Goal: Task Accomplishment & Management: Complete application form

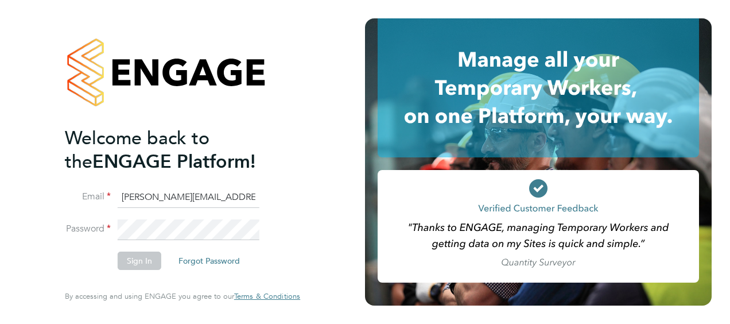
type input "billy.smith@hays.com"
click at [172, 219] on li "Email billy.smith@hays.com" at bounding box center [177, 203] width 224 height 32
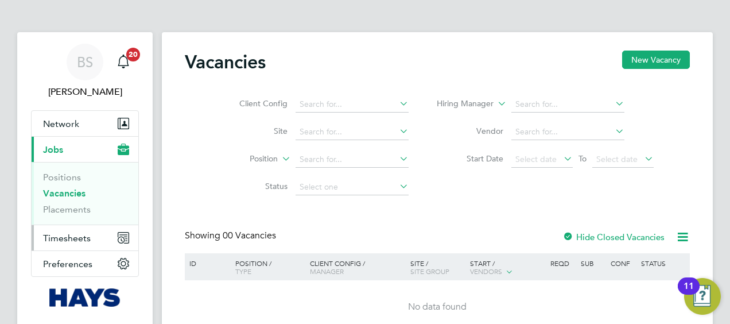
click at [60, 242] on button "Timesheets" at bounding box center [85, 237] width 107 height 25
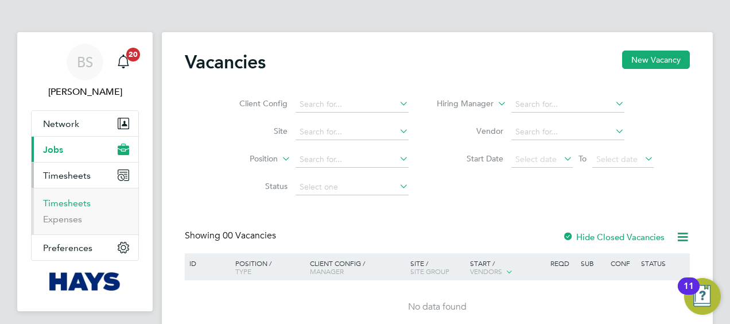
click at [71, 200] on link "Timesheets" at bounding box center [67, 202] width 48 height 11
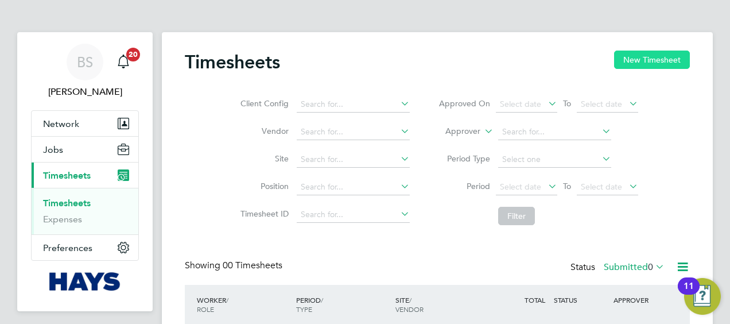
click at [644, 60] on button "New Timesheet" at bounding box center [652, 60] width 76 height 18
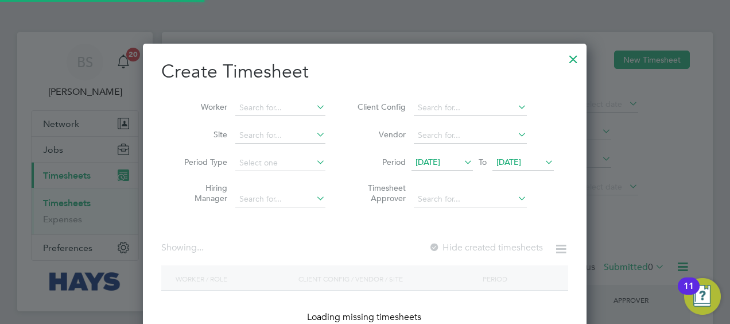
scroll to position [323, 444]
click at [286, 102] on input at bounding box center [280, 108] width 90 height 16
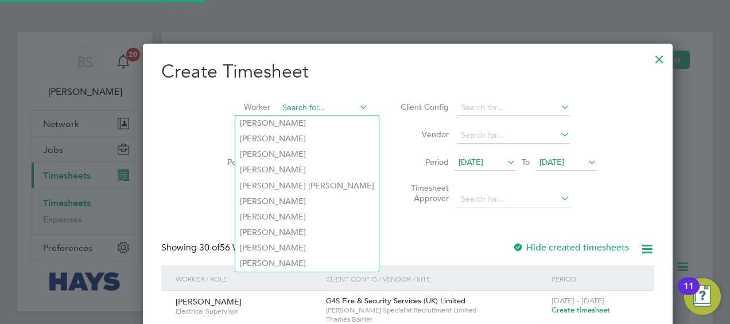
scroll to position [2277, 444]
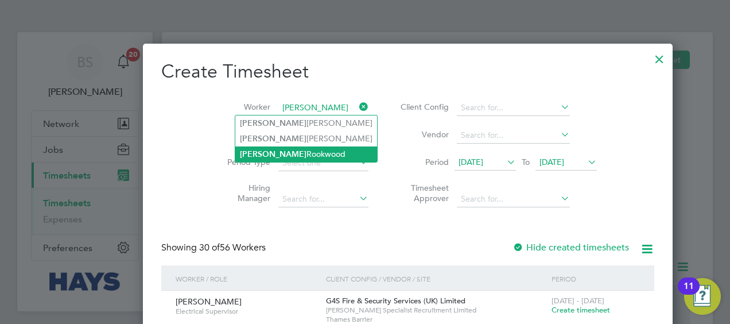
click at [285, 151] on li "Fabian Rookwood" at bounding box center [306, 153] width 142 height 15
type input "Fabian Rookwood"
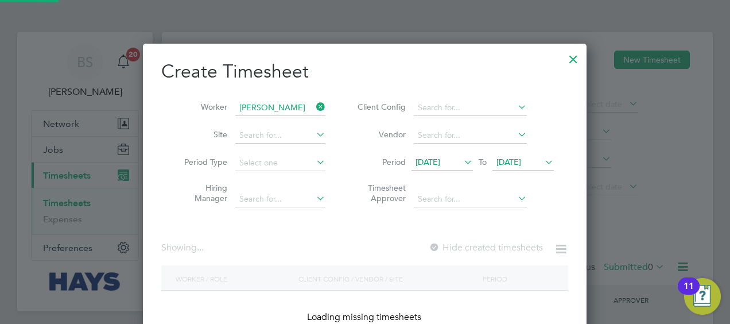
scroll to position [323, 444]
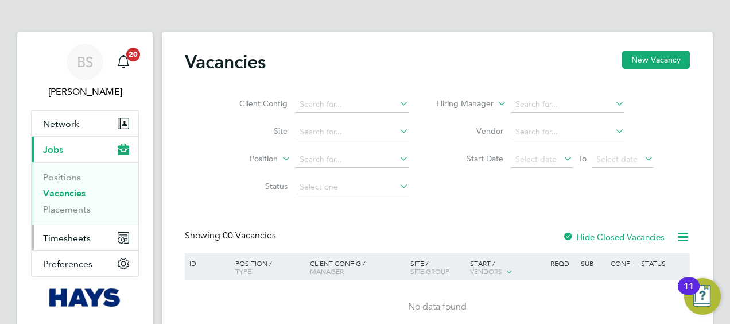
click at [76, 237] on span "Timesheets" at bounding box center [67, 237] width 48 height 11
click at [71, 234] on span "Timesheets" at bounding box center [67, 237] width 48 height 11
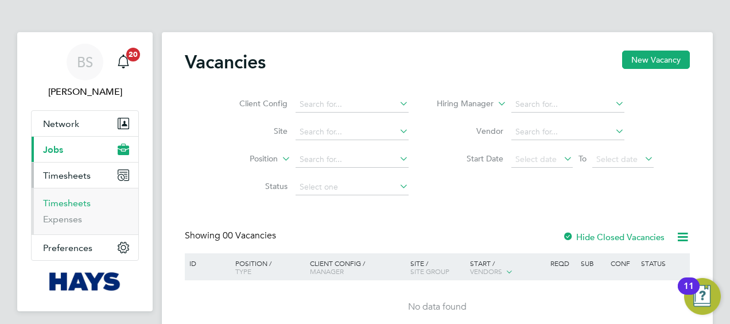
click at [68, 206] on link "Timesheets" at bounding box center [67, 202] width 48 height 11
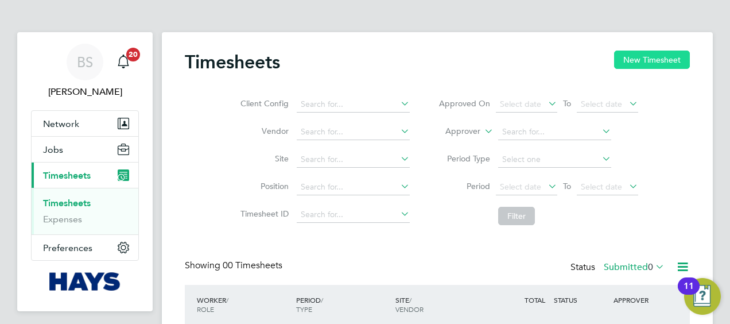
click at [639, 55] on button "New Timesheet" at bounding box center [652, 60] width 76 height 18
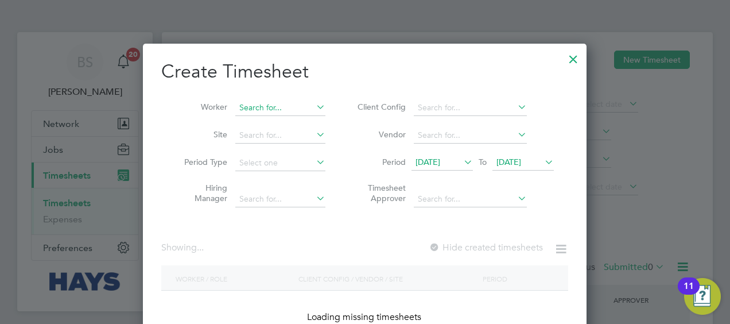
scroll to position [2277, 444]
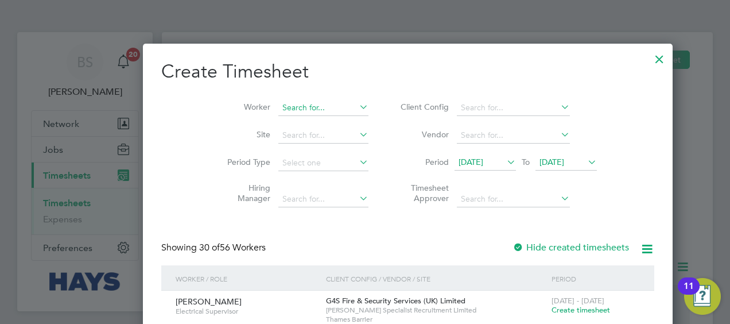
click at [278, 107] on input at bounding box center [323, 108] width 90 height 16
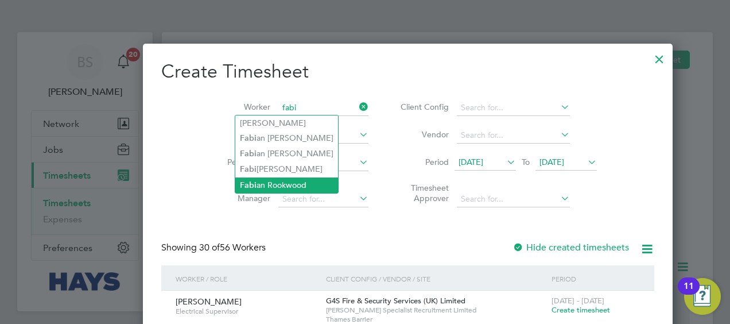
click at [280, 182] on li "Fabi an Rookwood" at bounding box center [286, 184] width 103 height 15
type input "[PERSON_NAME]"
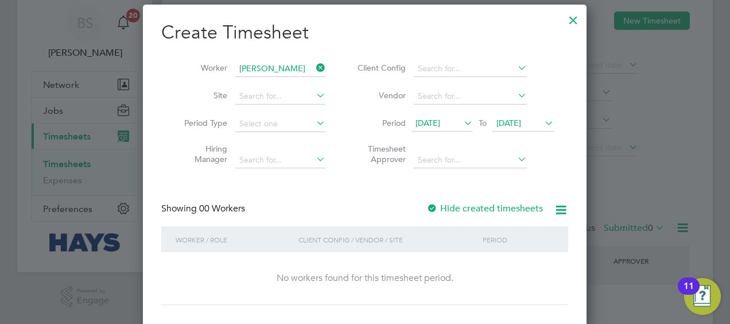
scroll to position [57, 0]
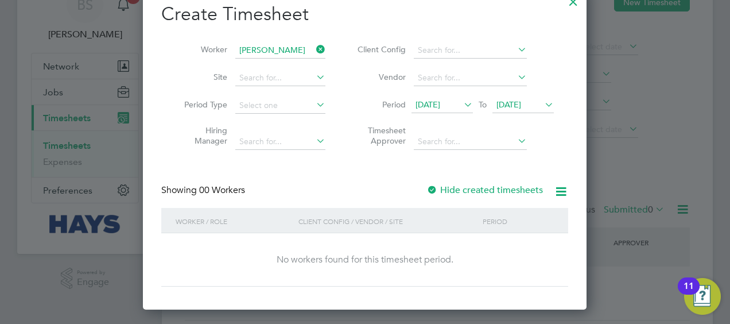
click at [494, 187] on label "Hide created timesheets" at bounding box center [485, 189] width 117 height 11
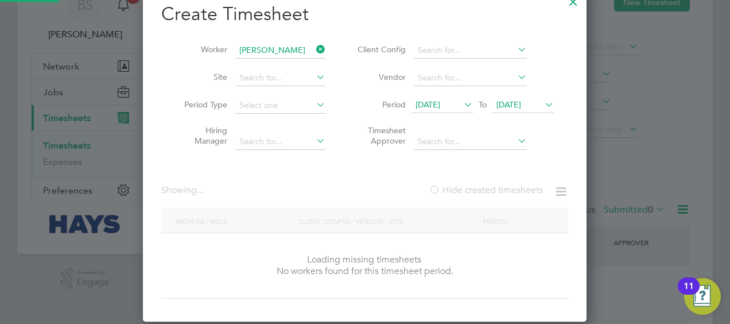
scroll to position [323, 444]
click at [494, 187] on label "Hide created timesheets" at bounding box center [486, 189] width 114 height 11
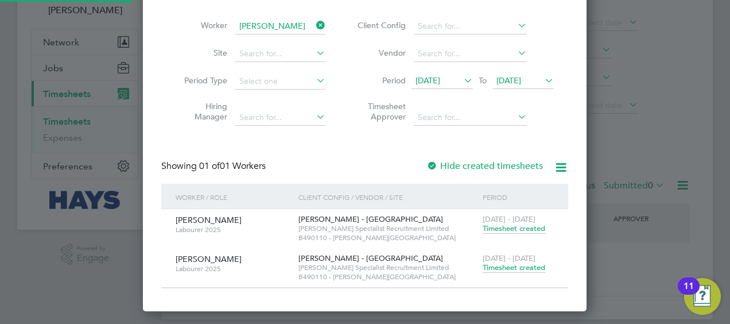
scroll to position [94, 0]
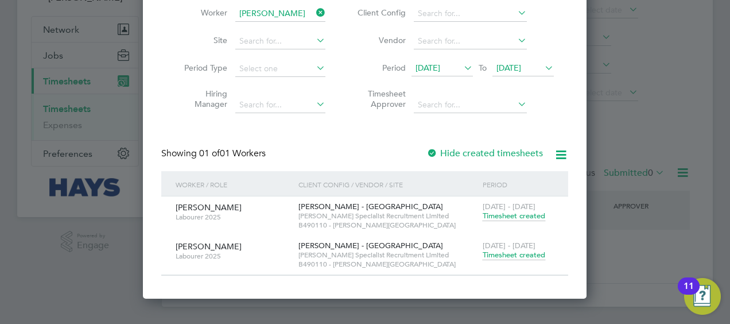
click at [504, 255] on span "Timesheet created" at bounding box center [514, 255] width 63 height 10
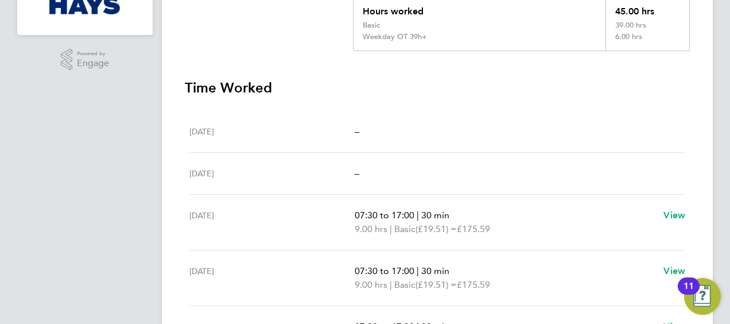
scroll to position [13, 0]
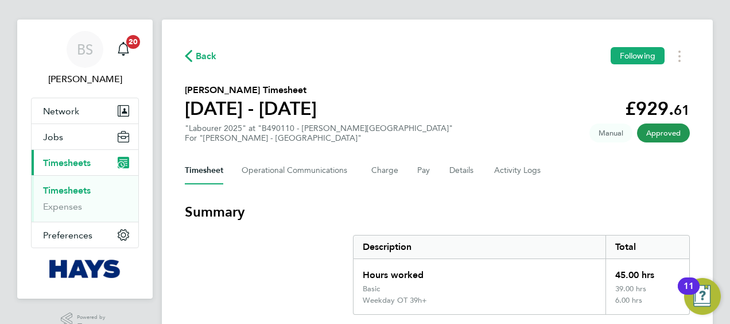
click at [75, 188] on link "Timesheets" at bounding box center [67, 190] width 48 height 11
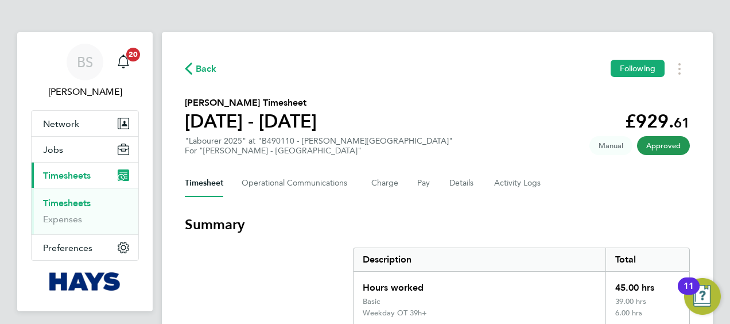
scroll to position [348, 444]
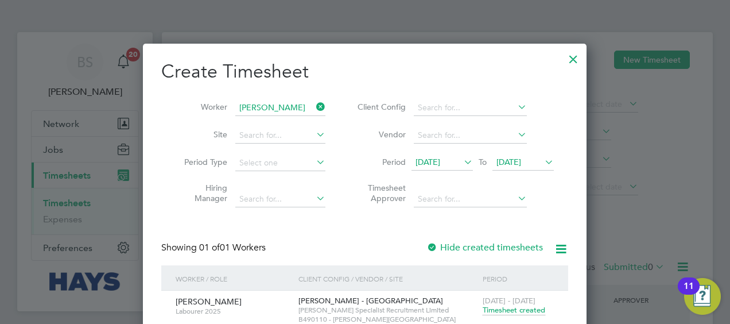
click at [314, 103] on icon at bounding box center [314, 107] width 0 height 16
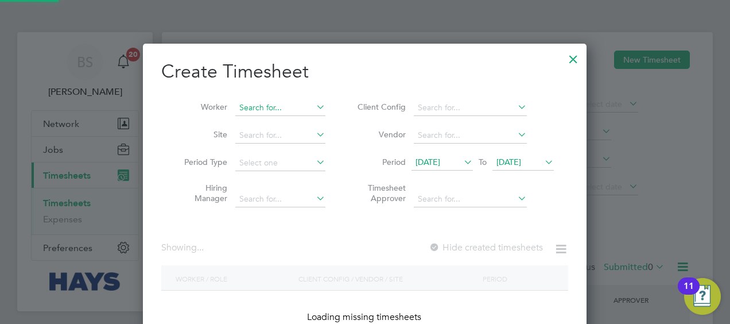
click at [290, 105] on input at bounding box center [280, 108] width 90 height 16
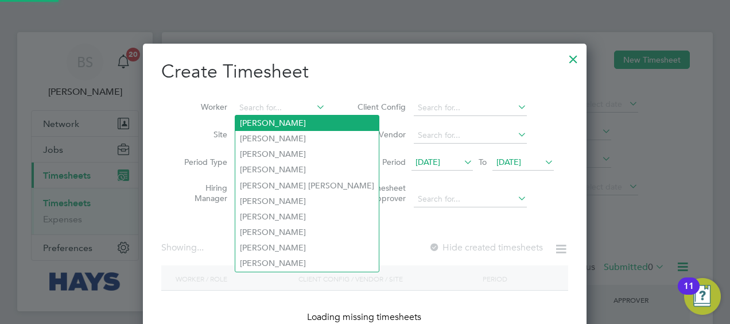
scroll to position [2277, 444]
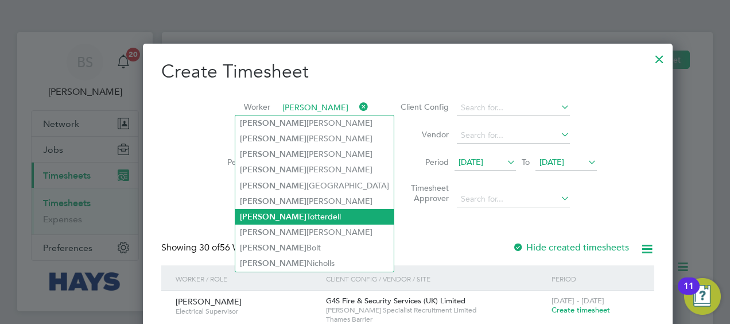
click at [269, 210] on li "[PERSON_NAME]" at bounding box center [314, 216] width 158 height 15
type input "[PERSON_NAME]"
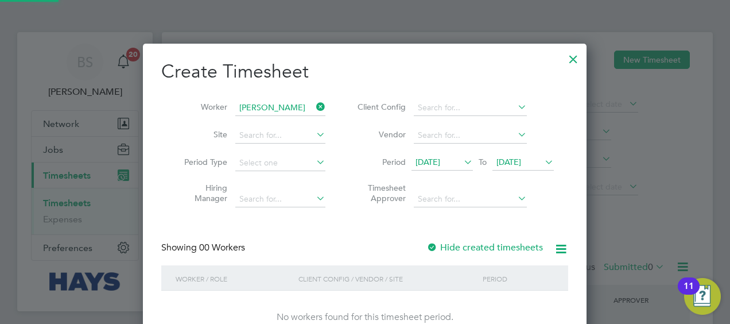
scroll to position [323, 444]
click at [453, 243] on label "Hide created timesheets" at bounding box center [485, 247] width 117 height 11
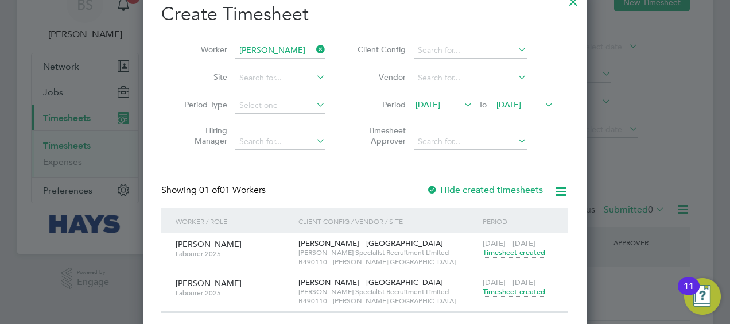
click at [511, 289] on span "Timesheet created" at bounding box center [514, 291] width 63 height 10
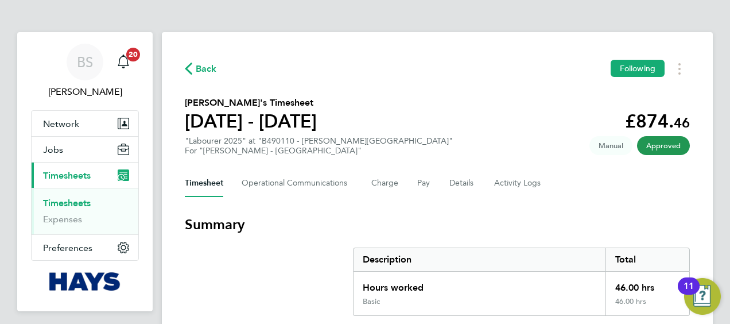
click at [73, 202] on link "Timesheets" at bounding box center [67, 202] width 48 height 11
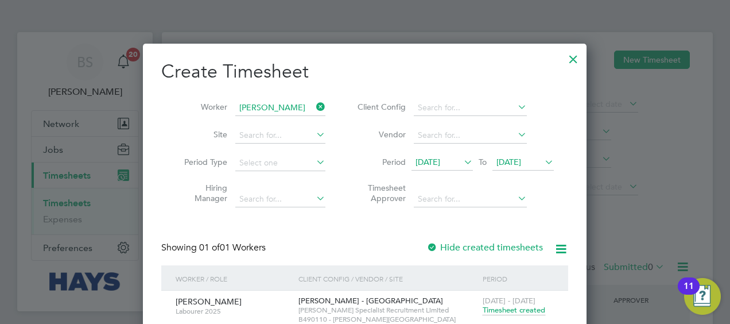
click at [314, 109] on icon at bounding box center [314, 107] width 0 height 16
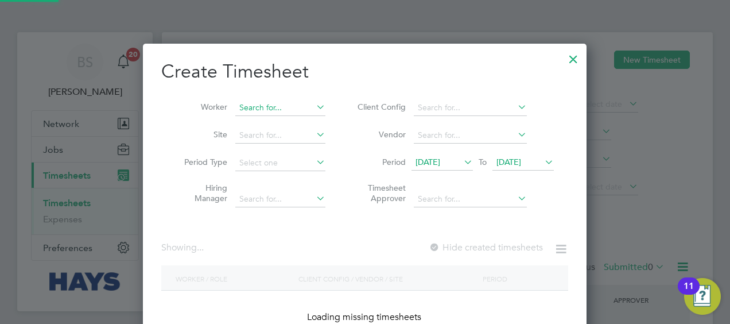
drag, startPoint x: 289, startPoint y: 106, endPoint x: 273, endPoint y: 110, distance: 16.6
click at [288, 106] on input at bounding box center [280, 108] width 90 height 16
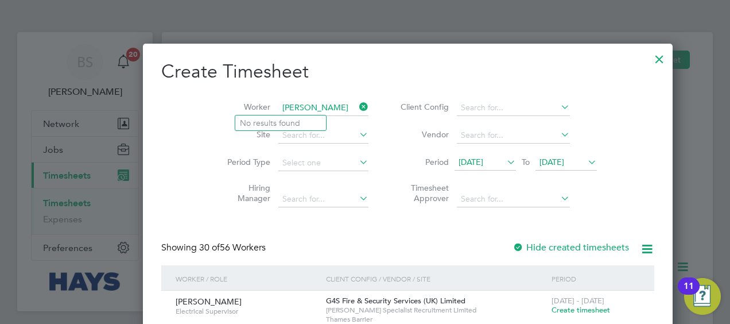
drag, startPoint x: 297, startPoint y: 103, endPoint x: 154, endPoint y: 88, distance: 143.1
type input "[PERSON_NAME]"
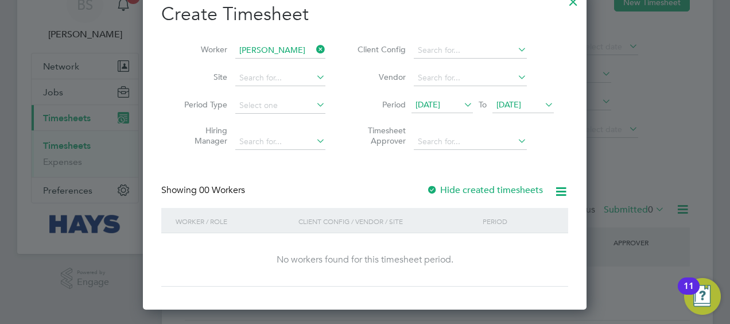
click at [459, 185] on label "Hide created timesheets" at bounding box center [485, 189] width 117 height 11
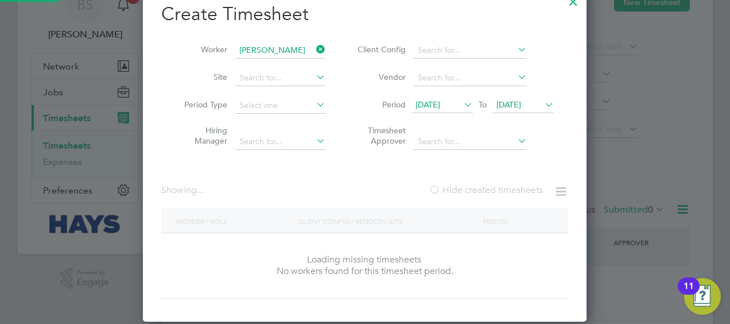
click at [459, 185] on label "Hide created timesheets" at bounding box center [486, 189] width 114 height 11
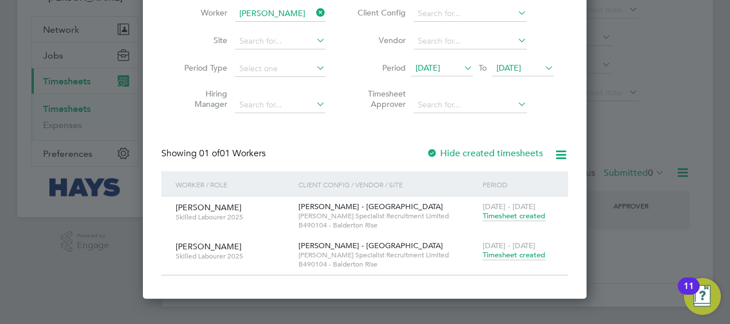
click at [514, 252] on span "Timesheet created" at bounding box center [514, 255] width 63 height 10
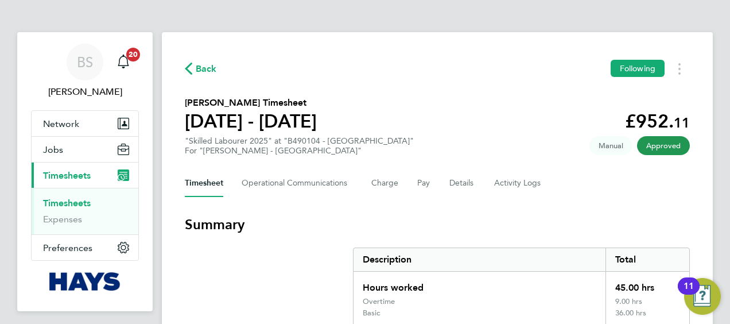
drag, startPoint x: 79, startPoint y: 177, endPoint x: 113, endPoint y: 150, distance: 43.4
click at [78, 176] on span "Timesheets" at bounding box center [67, 175] width 48 height 11
click at [72, 207] on link "Timesheets" at bounding box center [67, 202] width 48 height 11
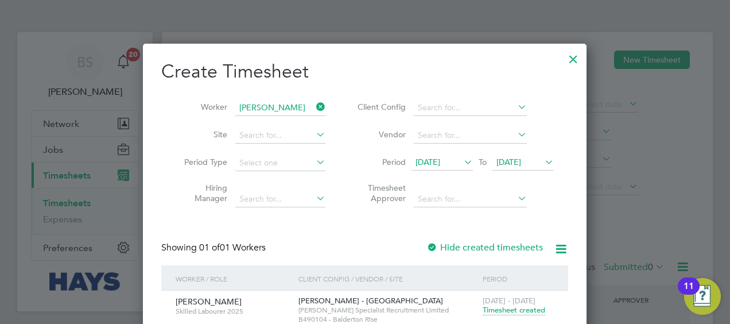
click at [314, 103] on icon at bounding box center [314, 107] width 0 height 16
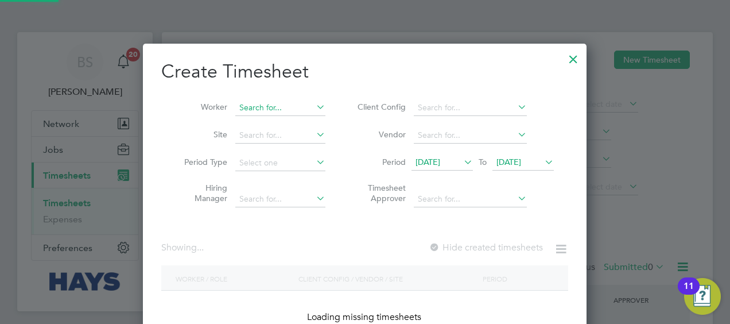
click at [285, 106] on input at bounding box center [280, 108] width 90 height 16
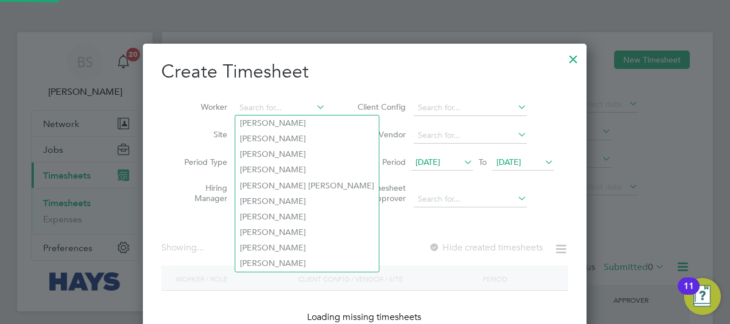
scroll to position [6, 5]
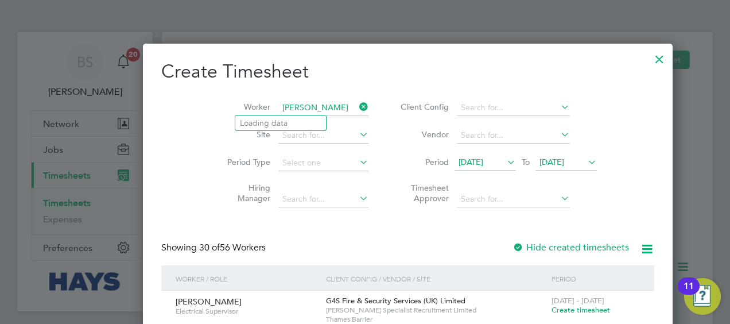
type input "[PERSON_NAME]"
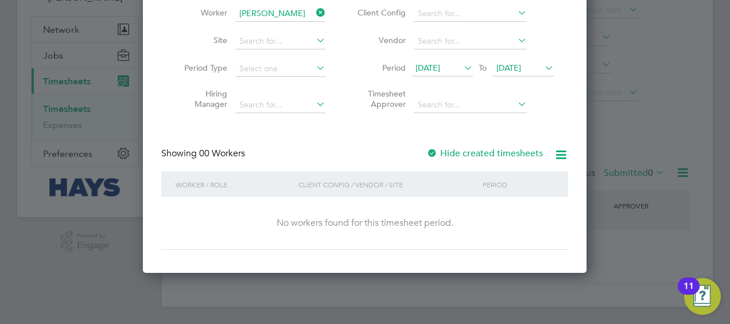
click at [434, 155] on div at bounding box center [432, 153] width 11 height 11
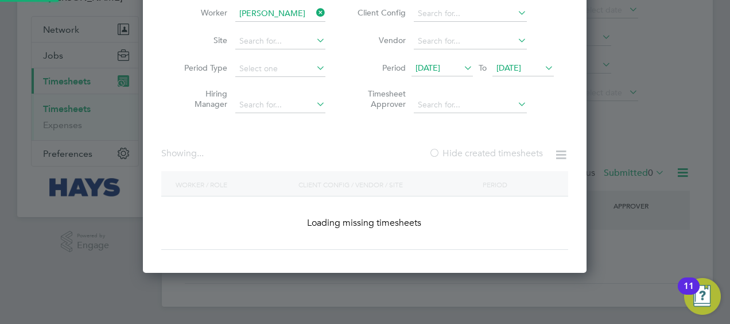
click at [434, 155] on div at bounding box center [434, 153] width 11 height 11
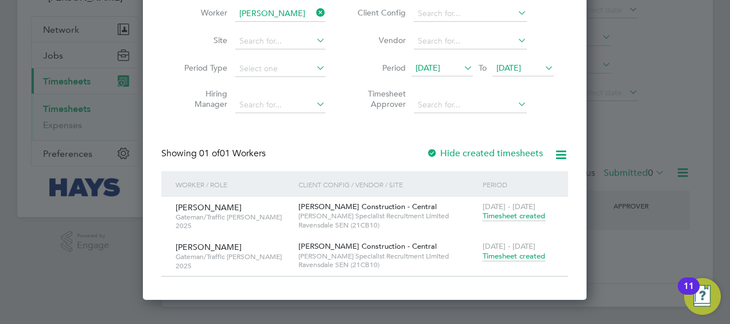
click at [523, 257] on span "Timesheet created" at bounding box center [514, 256] width 63 height 10
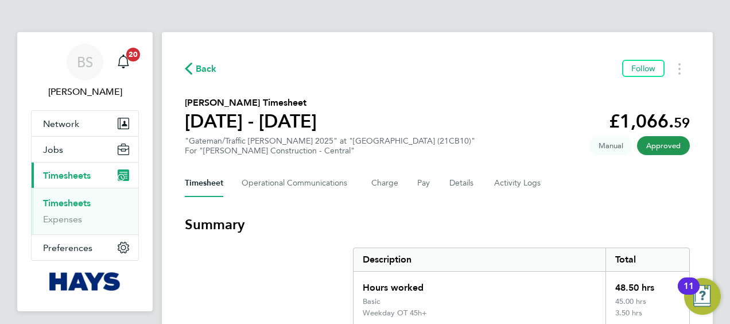
click at [72, 200] on link "Timesheets" at bounding box center [67, 202] width 48 height 11
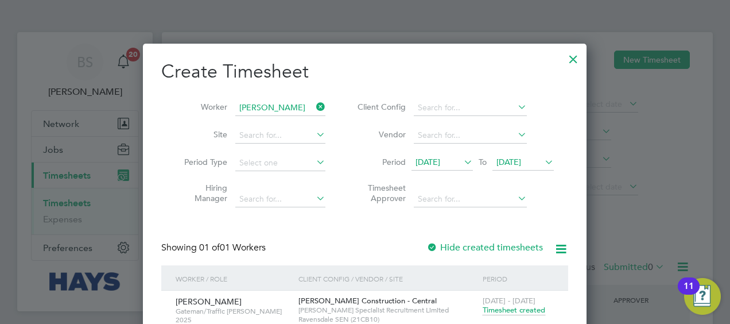
drag, startPoint x: 319, startPoint y: 102, endPoint x: 294, endPoint y: 107, distance: 25.8
click at [314, 102] on icon at bounding box center [314, 107] width 0 height 16
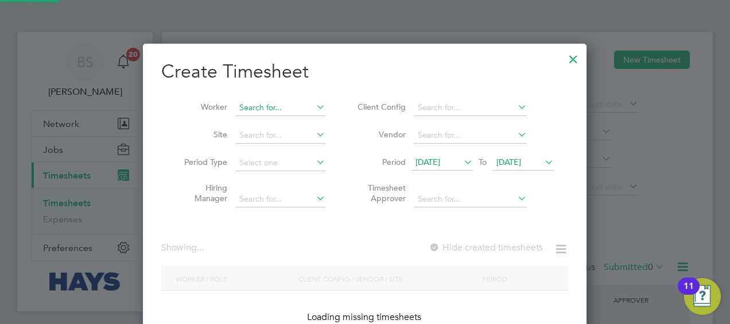
click at [293, 107] on input at bounding box center [280, 108] width 90 height 16
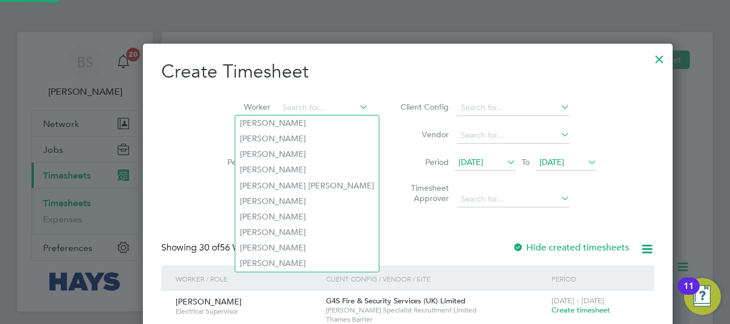
scroll to position [2277, 444]
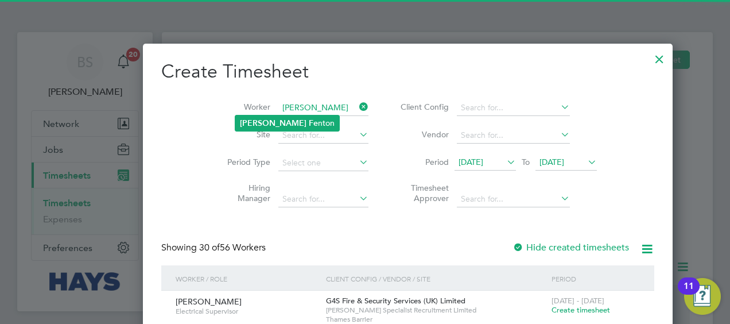
click at [290, 127] on li "[PERSON_NAME] nton" at bounding box center [287, 122] width 104 height 15
type input "[PERSON_NAME]"
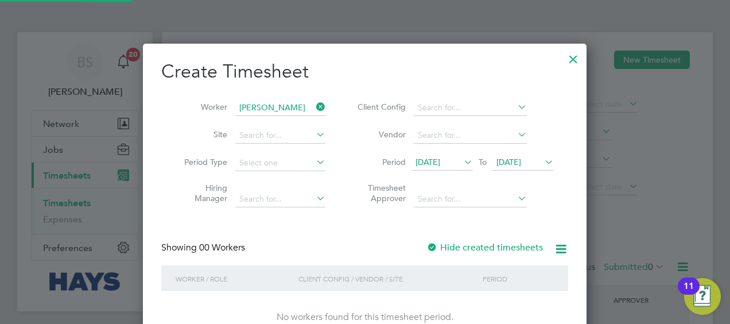
scroll to position [323, 444]
click at [455, 242] on label "Hide created timesheets" at bounding box center [485, 247] width 117 height 11
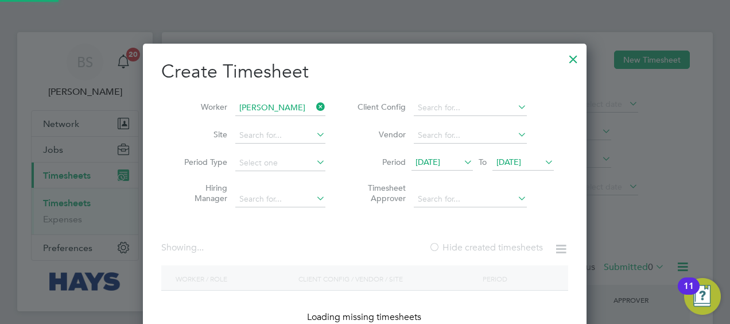
click at [455, 242] on label "Hide created timesheets" at bounding box center [486, 247] width 114 height 11
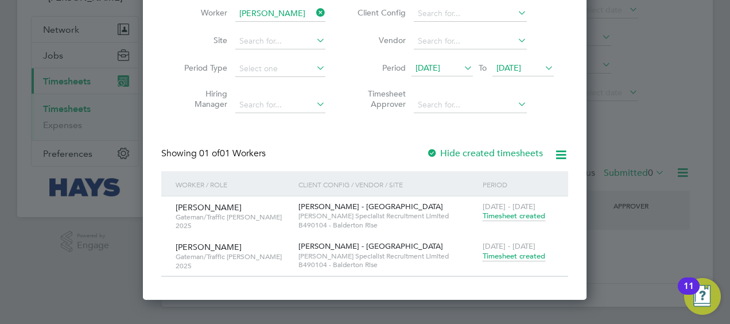
click at [522, 255] on span "Timesheet created" at bounding box center [514, 256] width 63 height 10
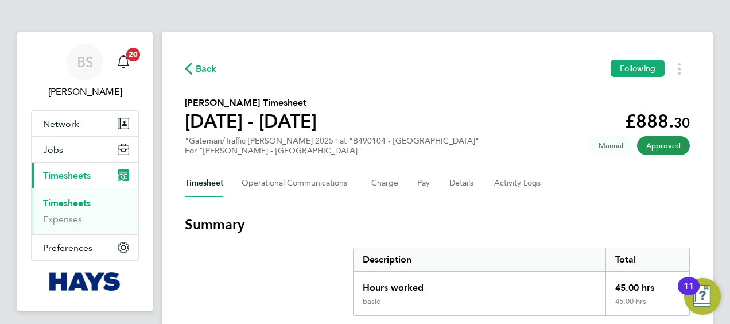
click at [75, 201] on link "Timesheets" at bounding box center [67, 202] width 48 height 11
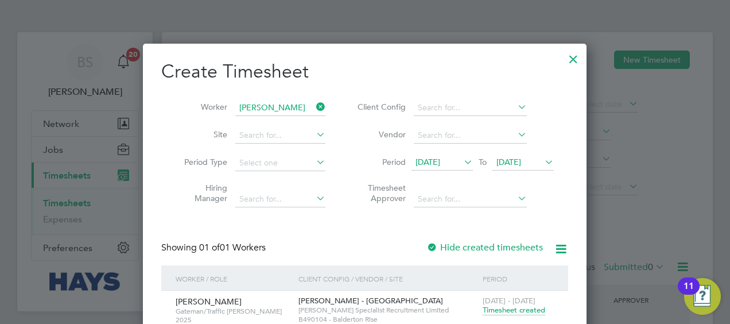
click at [314, 103] on icon at bounding box center [314, 107] width 0 height 16
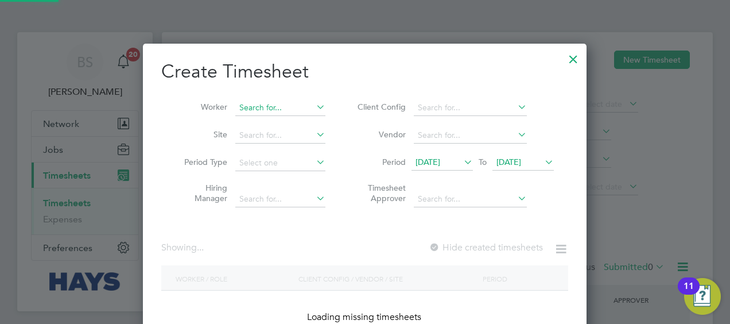
scroll to position [323, 444]
click at [275, 103] on input at bounding box center [280, 108] width 90 height 16
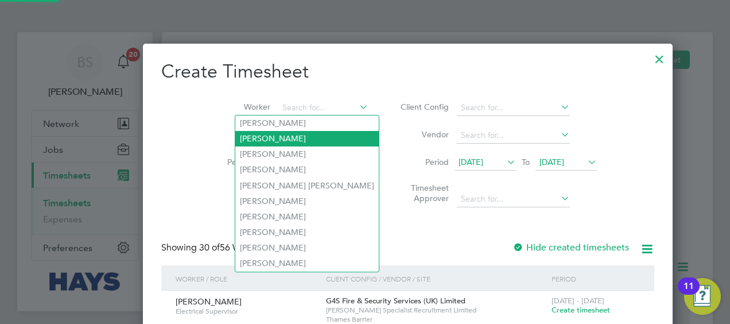
scroll to position [2277, 444]
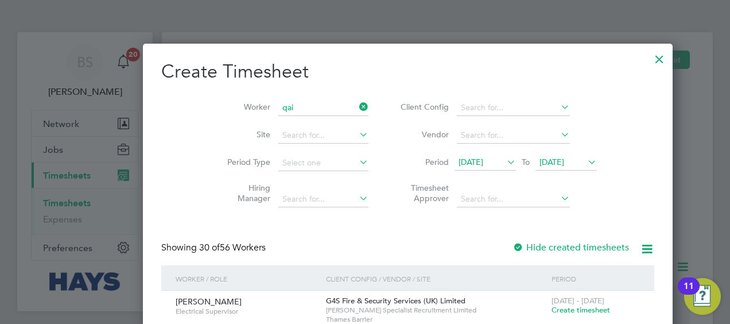
click at [300, 119] on li "Qai sar Mehmood" at bounding box center [280, 122] width 91 height 15
type input "[PERSON_NAME]"
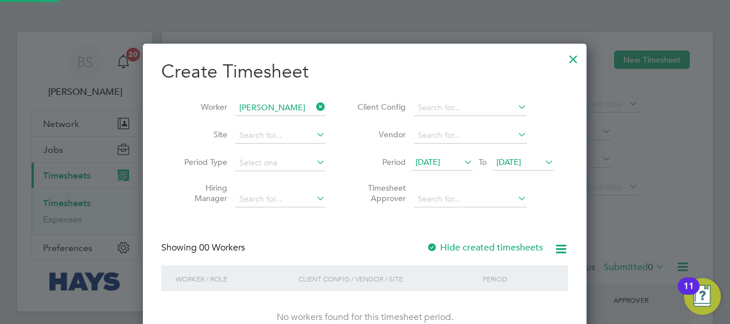
scroll to position [323, 444]
click at [480, 247] on label "Hide created timesheets" at bounding box center [485, 247] width 117 height 11
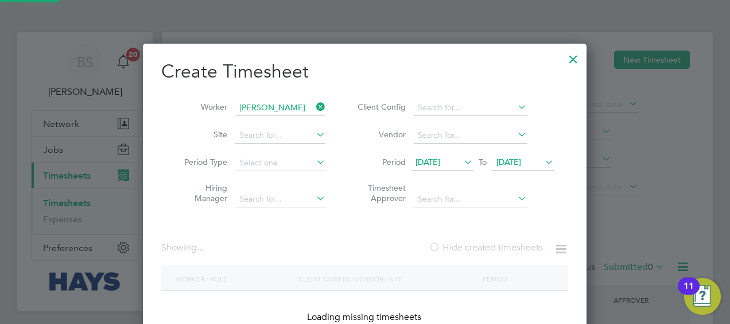
click at [480, 246] on label "Hide created timesheets" at bounding box center [486, 247] width 114 height 11
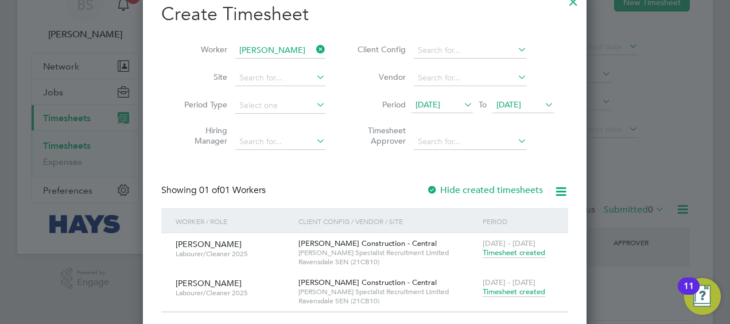
click at [503, 291] on span "Timesheet created" at bounding box center [514, 291] width 63 height 10
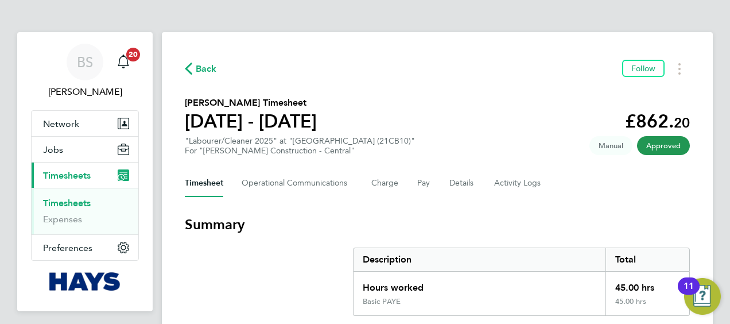
click at [61, 195] on ul "Timesheets Expenses" at bounding box center [85, 211] width 107 height 46
click at [86, 200] on link "Timesheets" at bounding box center [67, 202] width 48 height 11
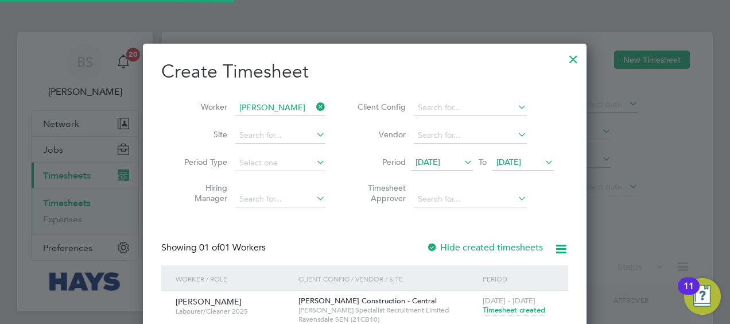
scroll to position [348, 444]
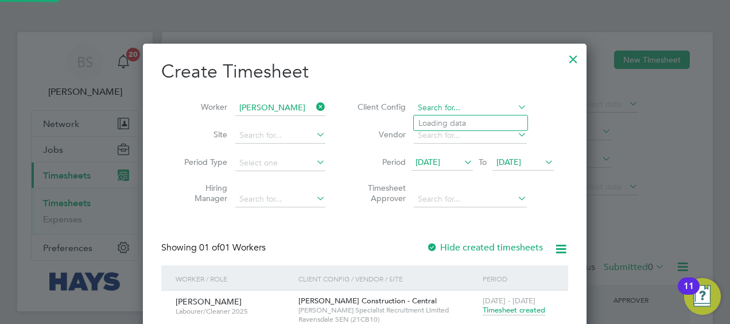
drag, startPoint x: 455, startPoint y: 102, endPoint x: 442, endPoint y: 113, distance: 16.8
click at [455, 102] on input at bounding box center [470, 108] width 113 height 16
type input "j"
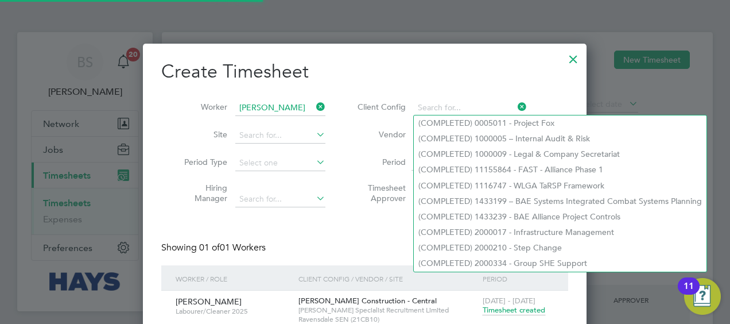
click at [314, 106] on icon at bounding box center [314, 107] width 0 height 16
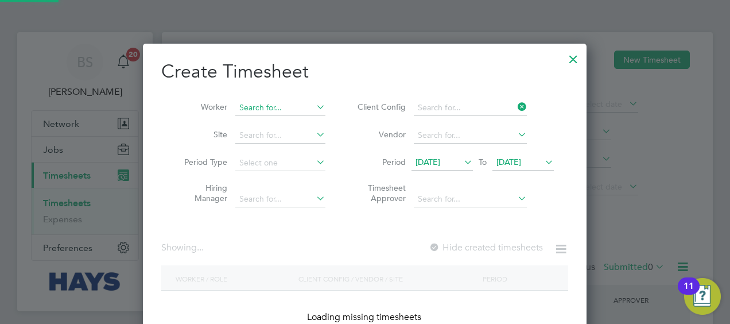
scroll to position [323, 444]
click at [296, 106] on input at bounding box center [280, 108] width 90 height 16
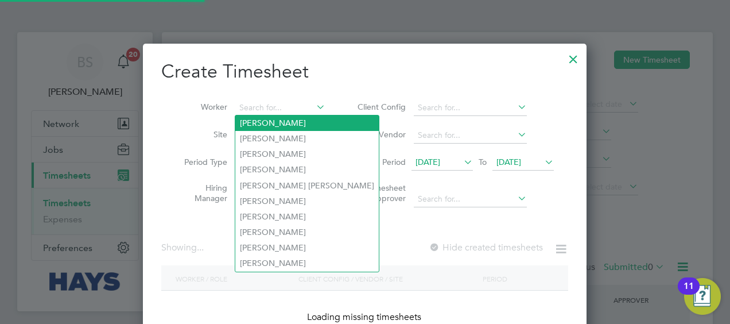
scroll to position [2277, 444]
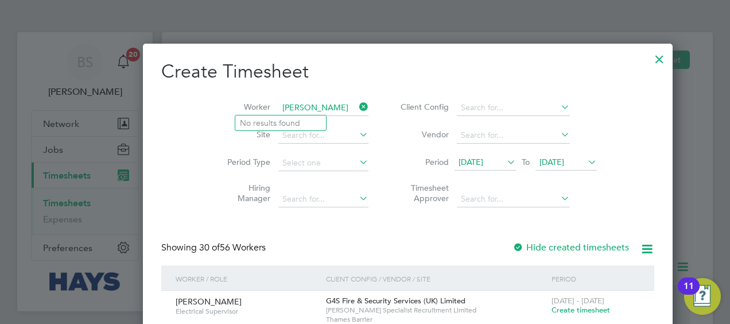
drag, startPoint x: 284, startPoint y: 106, endPoint x: 103, endPoint y: 84, distance: 181.6
click at [162, 84] on div "Timesheets New Timesheet Client Config Vendor Site Position Timesheet ID Approv…" at bounding box center [437, 216] width 551 height 369
click at [309, 122] on b "Stal" at bounding box center [316, 123] width 14 height 10
type input "[PERSON_NAME]"
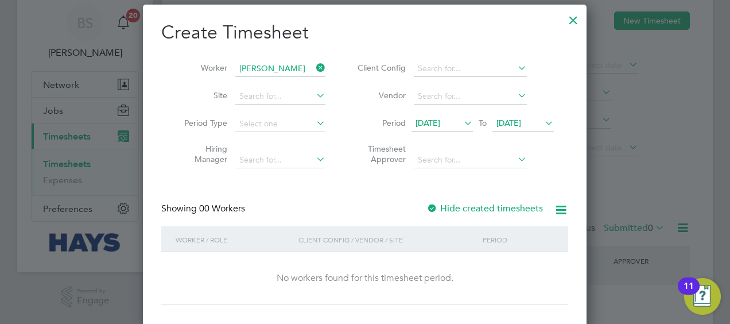
scroll to position [57, 0]
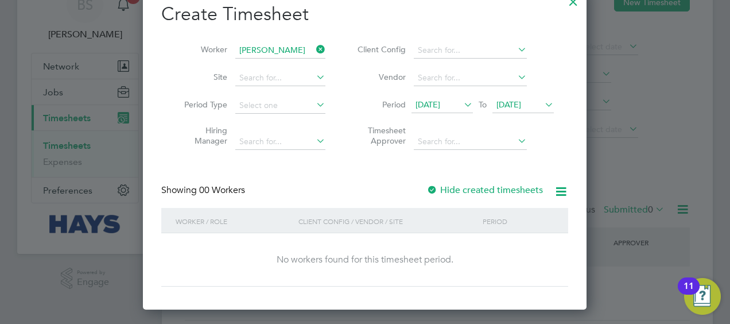
click at [474, 193] on label "Hide created timesheets" at bounding box center [485, 189] width 117 height 11
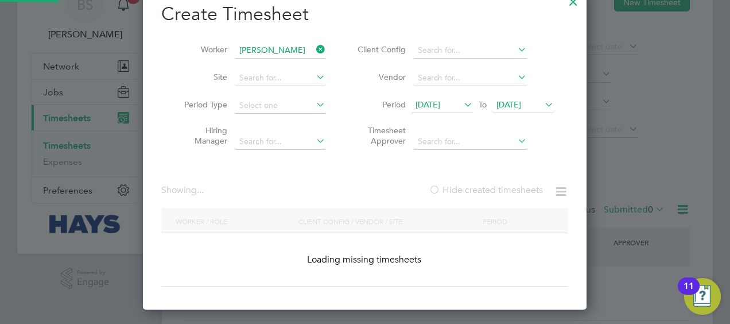
scroll to position [323, 444]
click at [474, 193] on label "Hide created timesheets" at bounding box center [486, 189] width 114 height 11
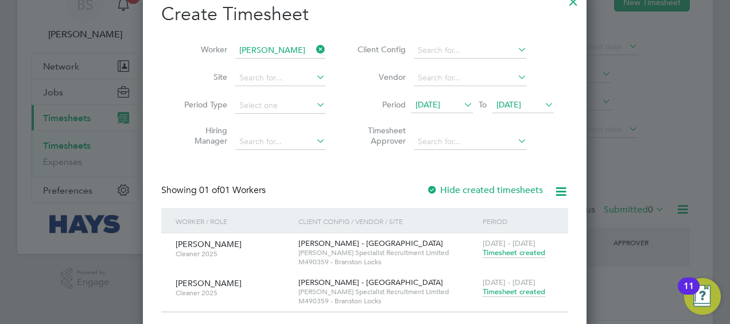
click at [534, 290] on span "Timesheet created" at bounding box center [514, 291] width 63 height 10
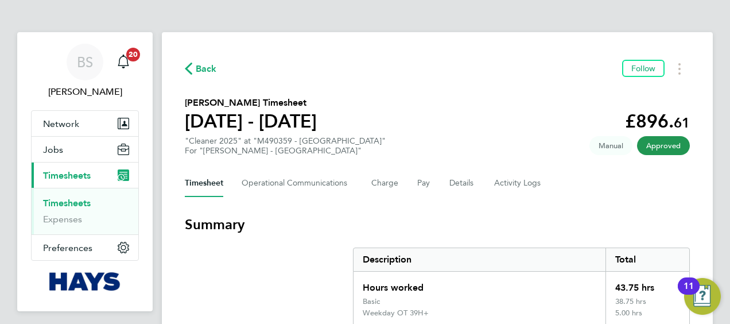
click at [82, 202] on link "Timesheets" at bounding box center [67, 202] width 48 height 11
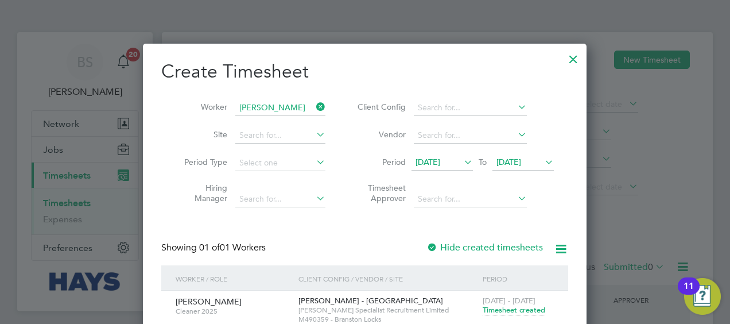
click at [314, 103] on icon at bounding box center [314, 107] width 0 height 16
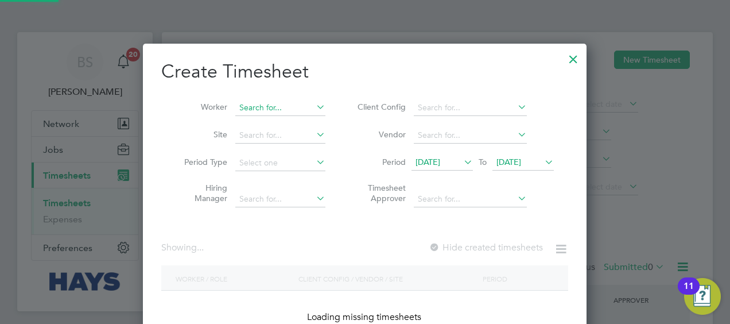
scroll to position [323, 444]
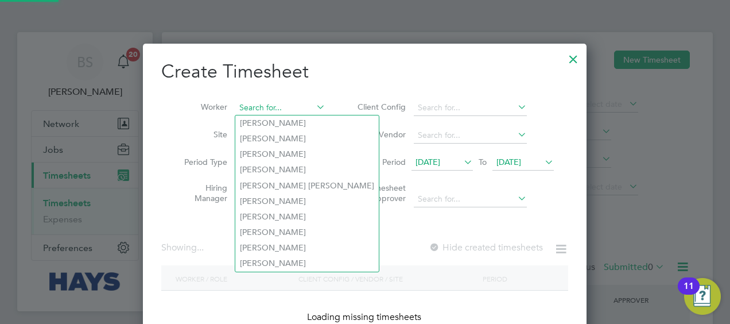
click at [297, 106] on input at bounding box center [280, 108] width 90 height 16
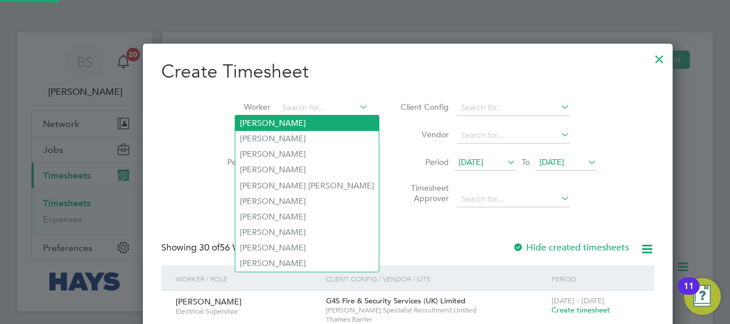
scroll to position [2277, 444]
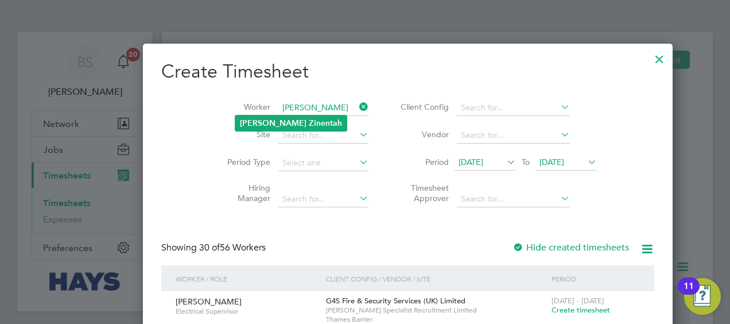
click at [309, 118] on b "Zinentah" at bounding box center [325, 123] width 33 height 10
type input "[PERSON_NAME]"
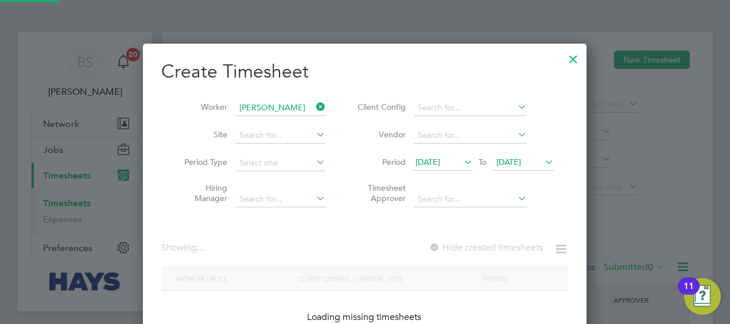
scroll to position [323, 444]
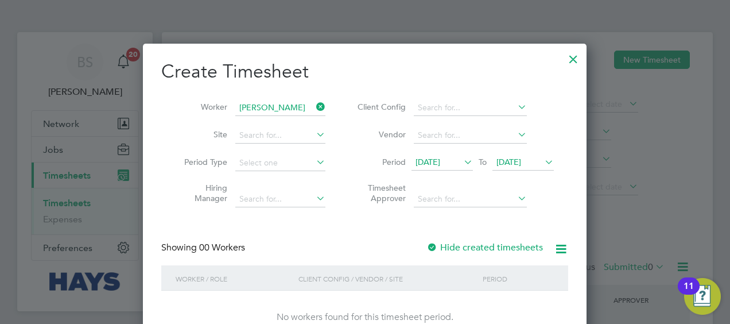
click at [507, 242] on label "Hide created timesheets" at bounding box center [485, 247] width 117 height 11
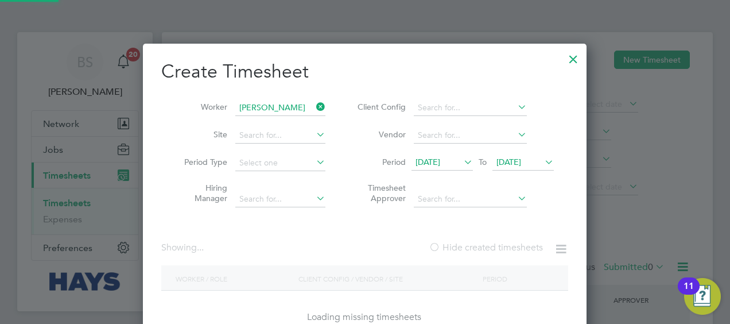
click at [507, 242] on label "Hide created timesheets" at bounding box center [486, 247] width 114 height 11
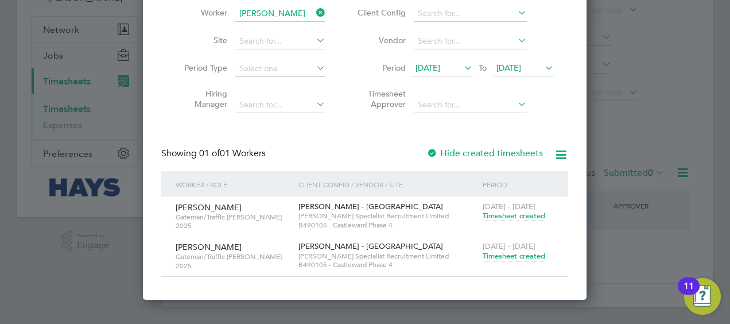
click at [513, 253] on span "Timesheet created" at bounding box center [514, 256] width 63 height 10
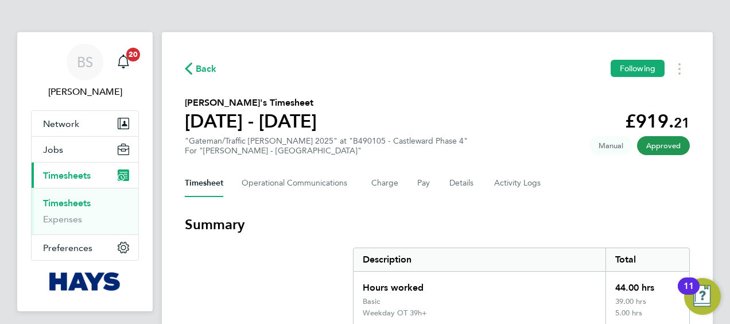
click at [83, 173] on span "Timesheets" at bounding box center [67, 175] width 48 height 11
click at [63, 199] on link "Timesheets" at bounding box center [67, 202] width 48 height 11
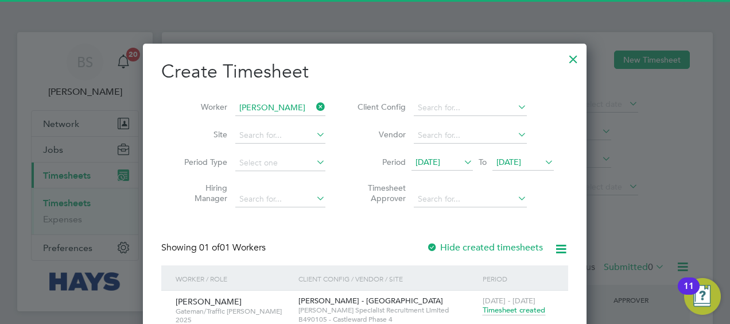
click at [314, 103] on icon at bounding box center [314, 107] width 0 height 16
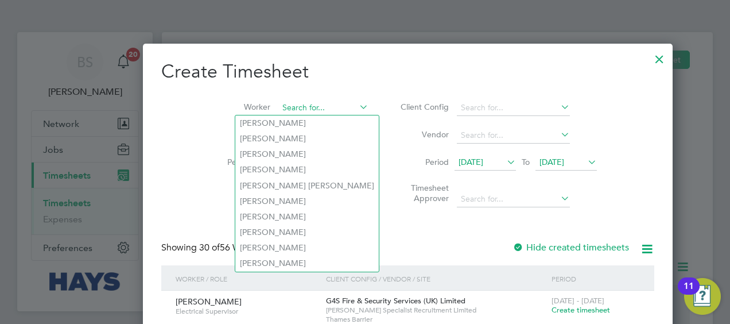
click at [277, 115] on div "Timesheets New Timesheet Client Config Vendor Site Position Timesheet ID Approv…" at bounding box center [437, 216] width 551 height 369
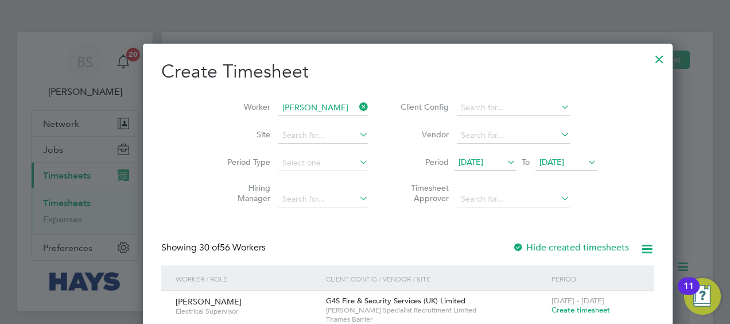
click at [277, 115] on li "[PERSON_NAME]" at bounding box center [306, 122] width 142 height 15
type input "[PERSON_NAME]"
click at [320, 99] on li "Worker [PERSON_NAME]" at bounding box center [293, 108] width 179 height 28
click at [357, 103] on icon at bounding box center [357, 107] width 0 height 16
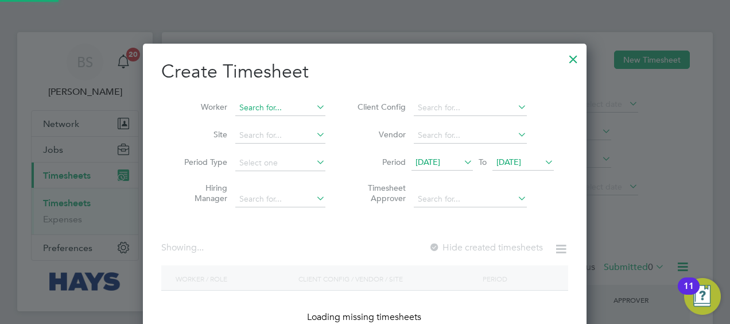
click at [296, 104] on input at bounding box center [280, 108] width 90 height 16
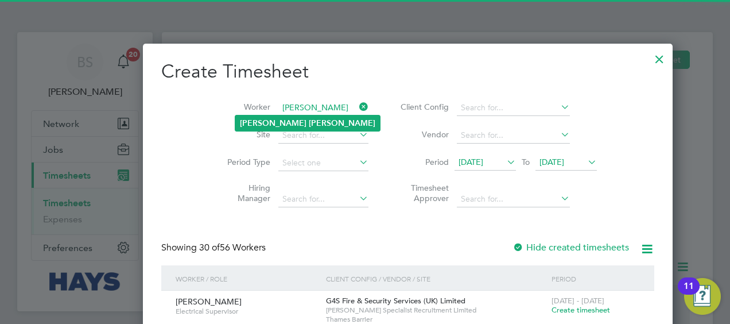
click at [309, 125] on b "[PERSON_NAME]" at bounding box center [342, 123] width 67 height 10
type input "[PERSON_NAME]"
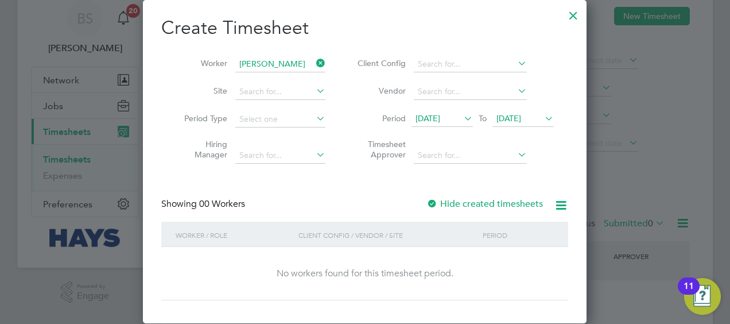
click at [449, 204] on label "Hide created timesheets" at bounding box center [485, 203] width 117 height 11
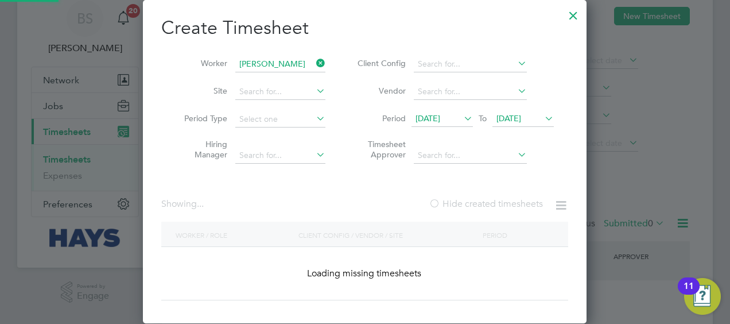
click at [449, 204] on label "Hide created timesheets" at bounding box center [486, 203] width 114 height 11
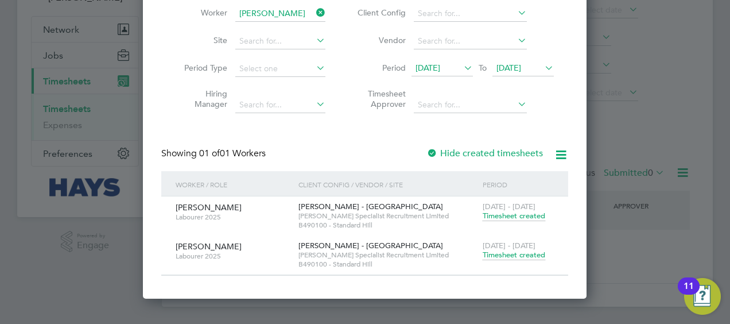
click at [507, 257] on span "Timesheet created" at bounding box center [514, 255] width 63 height 10
